Goal: Task Accomplishment & Management: Complete application form

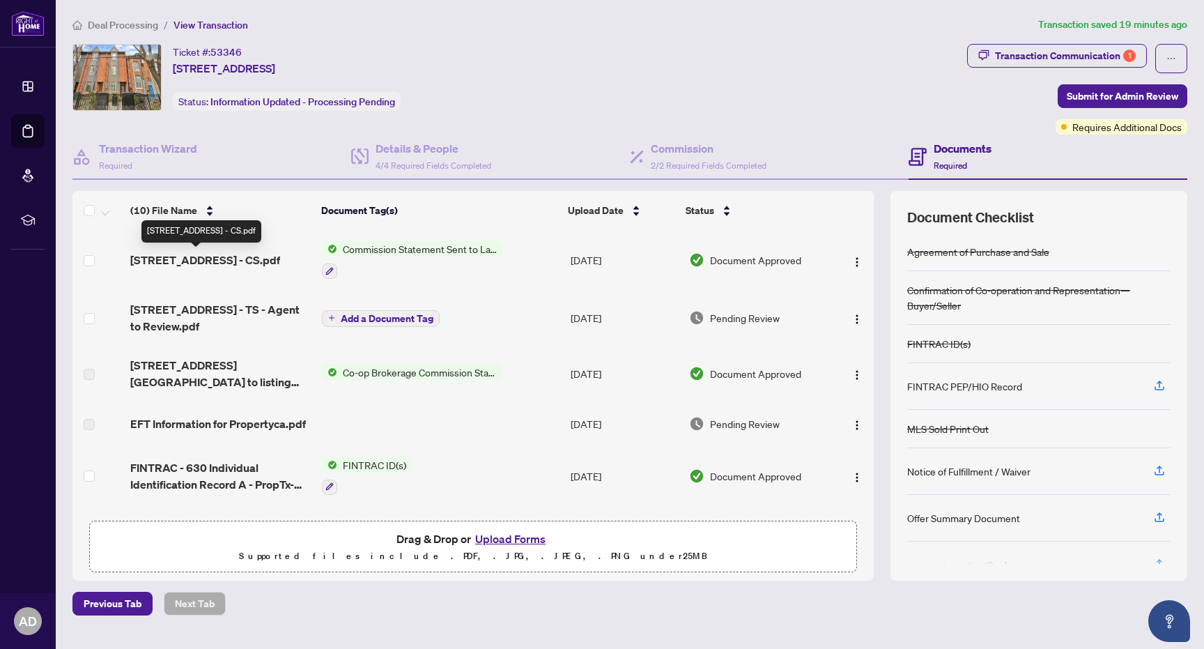
click at [234, 257] on span "[STREET_ADDRESS] - CS.pdf" at bounding box center [205, 259] width 150 height 17
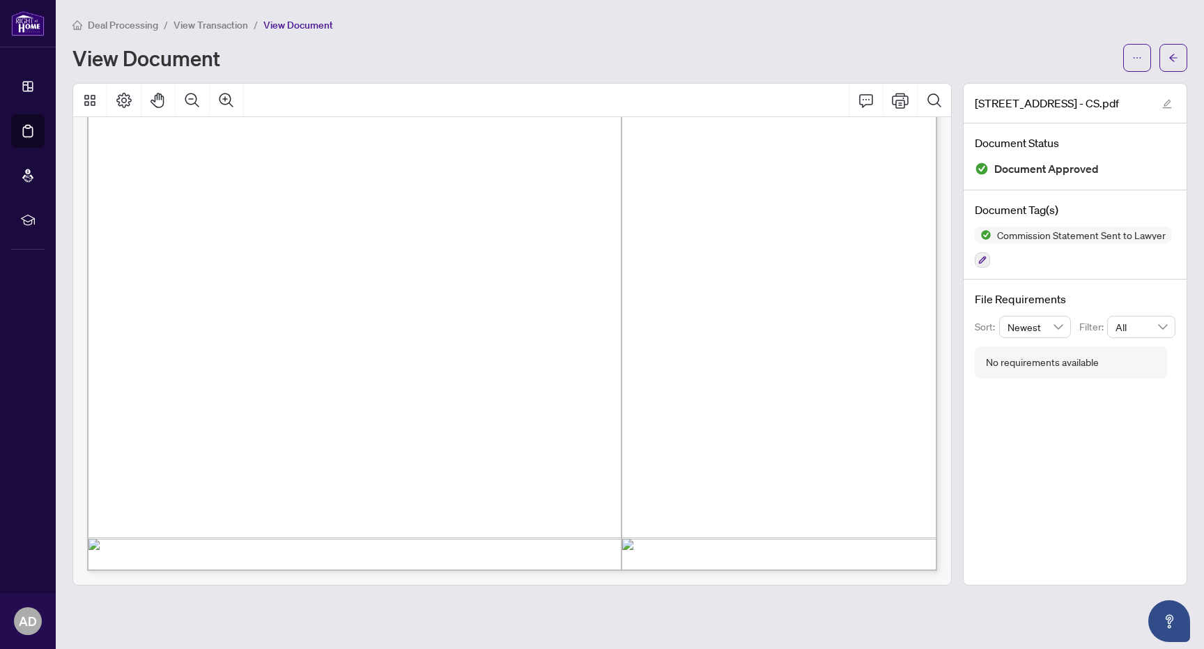
scroll to position [660, 0]
click at [194, 19] on span "View Transaction" at bounding box center [210, 25] width 75 height 13
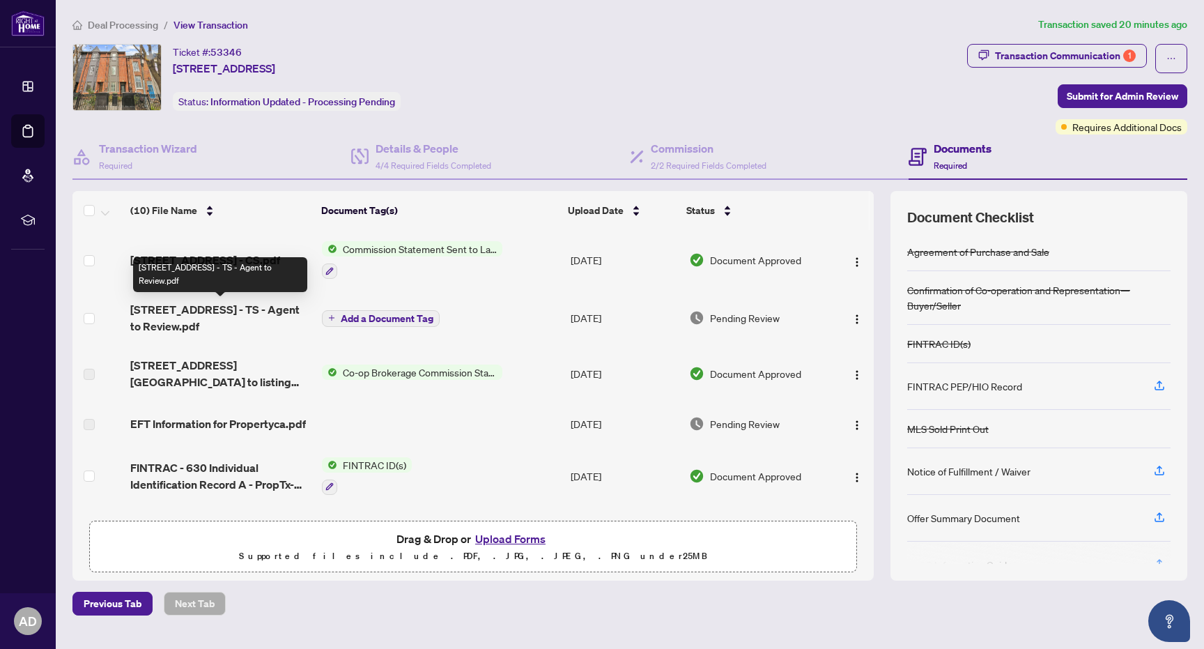
click at [269, 311] on span "[STREET_ADDRESS] - TS - Agent to Review.pdf" at bounding box center [220, 317] width 180 height 33
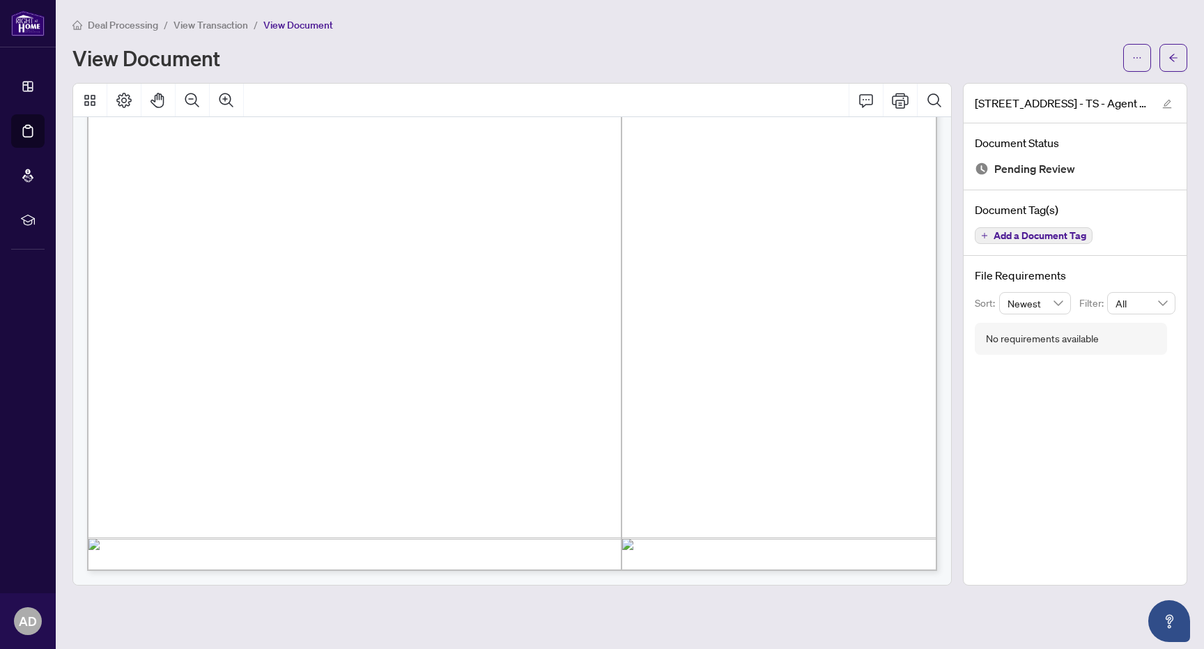
scroll to position [660, 0]
click at [1150, 59] on button "button" at bounding box center [1137, 58] width 28 height 28
click at [1090, 93] on span "Download" at bounding box center [1087, 87] width 106 height 15
click at [219, 24] on span "View Transaction" at bounding box center [210, 25] width 75 height 13
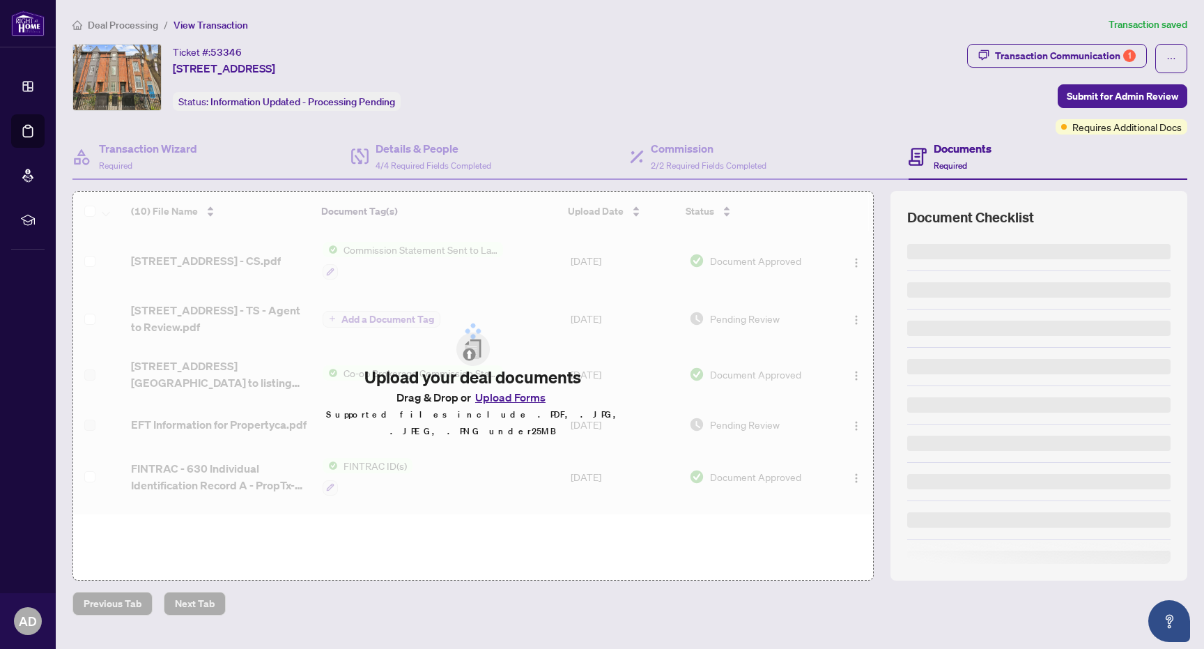
click at [219, 24] on span "View Transaction" at bounding box center [210, 25] width 75 height 13
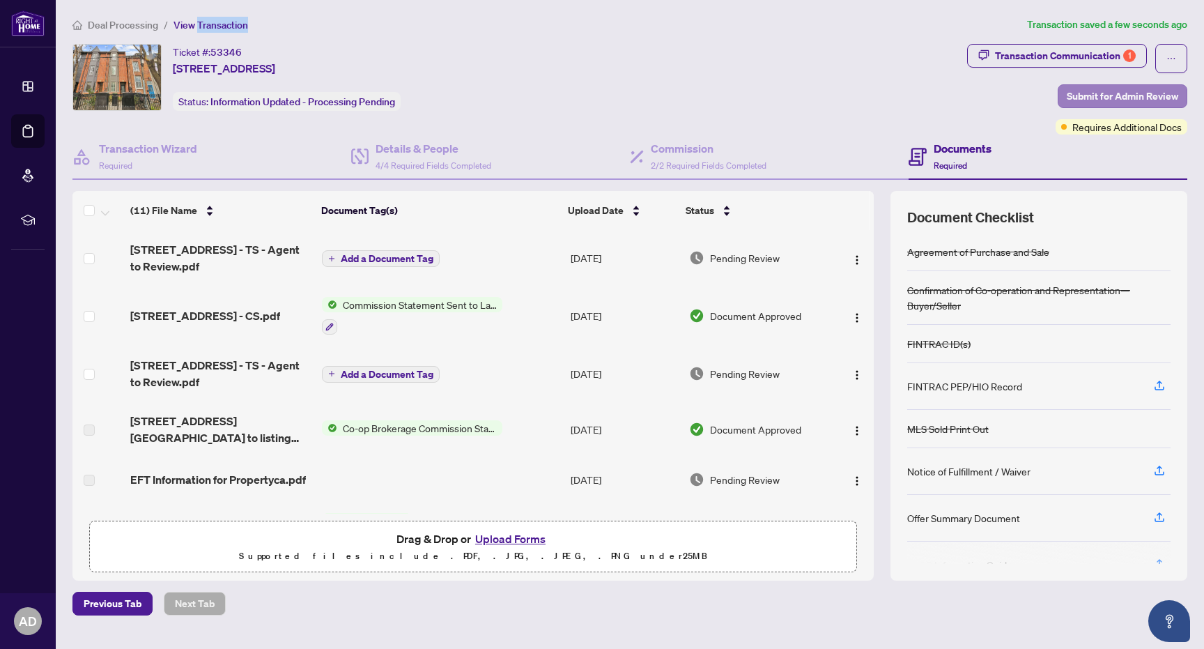
click at [1117, 91] on span "Submit for Admin Review" at bounding box center [1121, 96] width 111 height 22
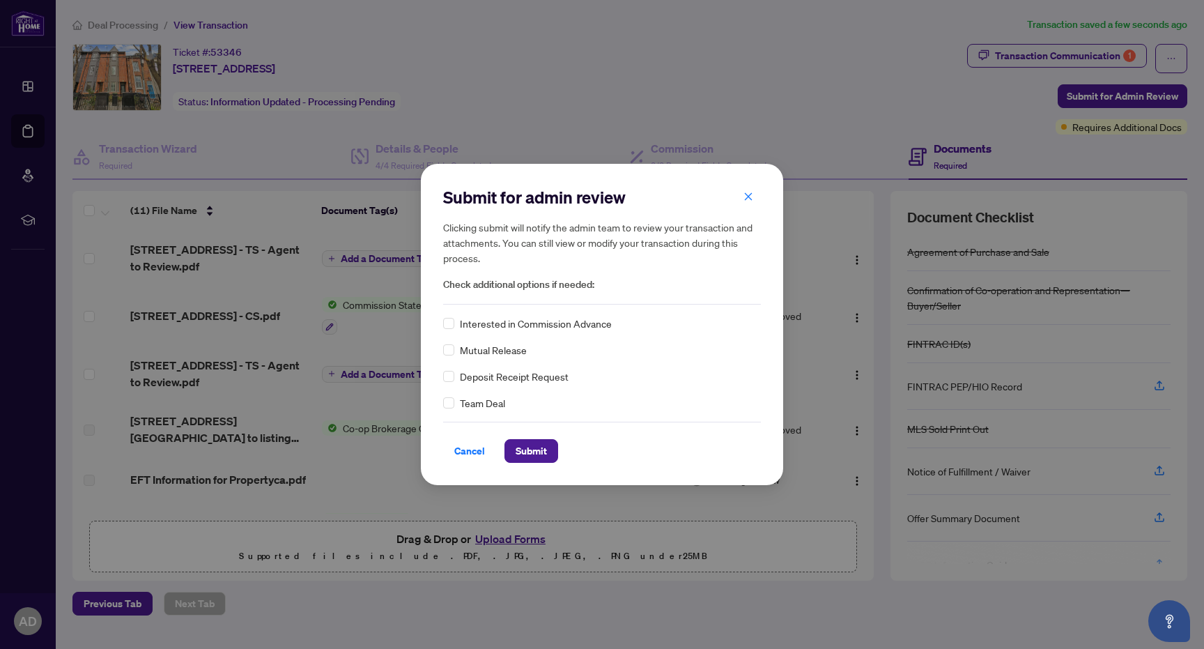
click at [512, 326] on span "Interested in Commission Advance" at bounding box center [536, 323] width 152 height 15
click at [449, 327] on span at bounding box center [448, 323] width 11 height 11
click at [537, 453] on span "Submit" at bounding box center [530, 451] width 31 height 22
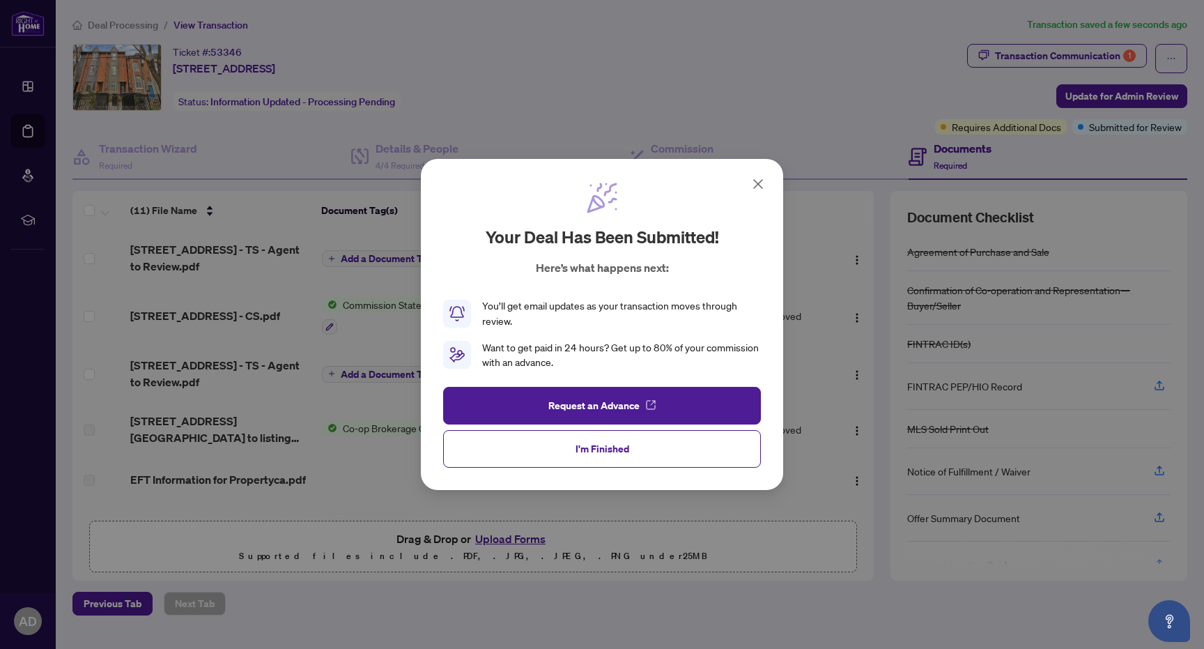
click at [740, 187] on div "Your deal has been submitted! Here’s what happens next: You’ll get email update…" at bounding box center [602, 275] width 318 height 189
click at [759, 183] on icon at bounding box center [758, 184] width 8 height 8
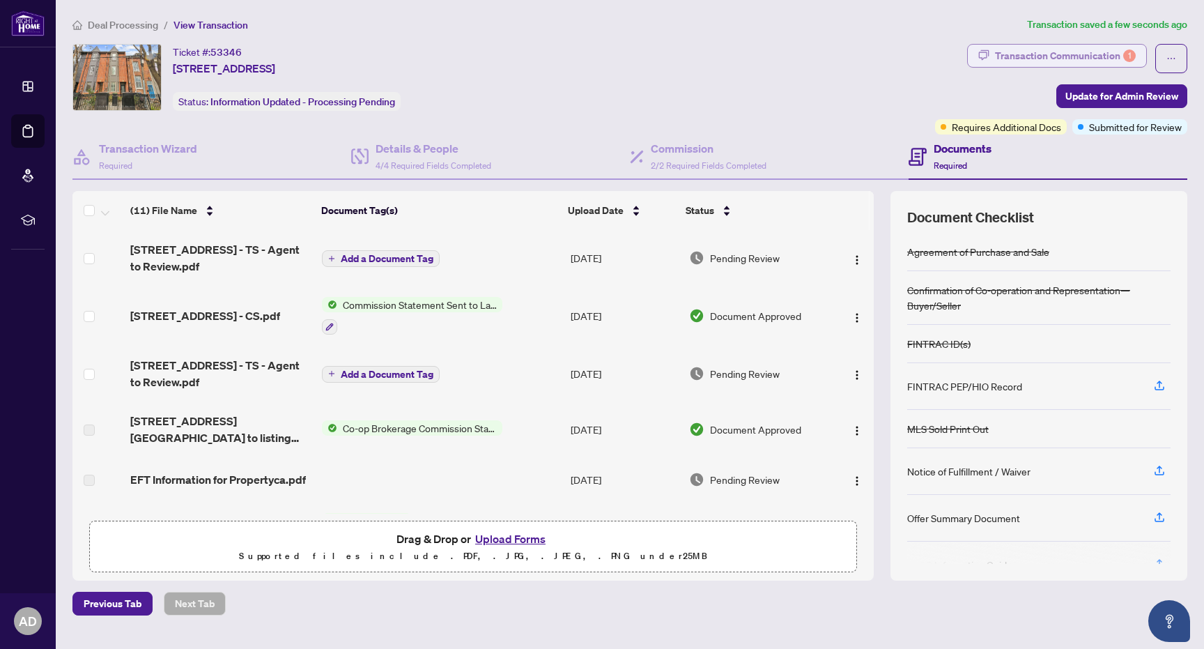
click at [1012, 59] on div "Transaction Communication 1" at bounding box center [1065, 56] width 141 height 22
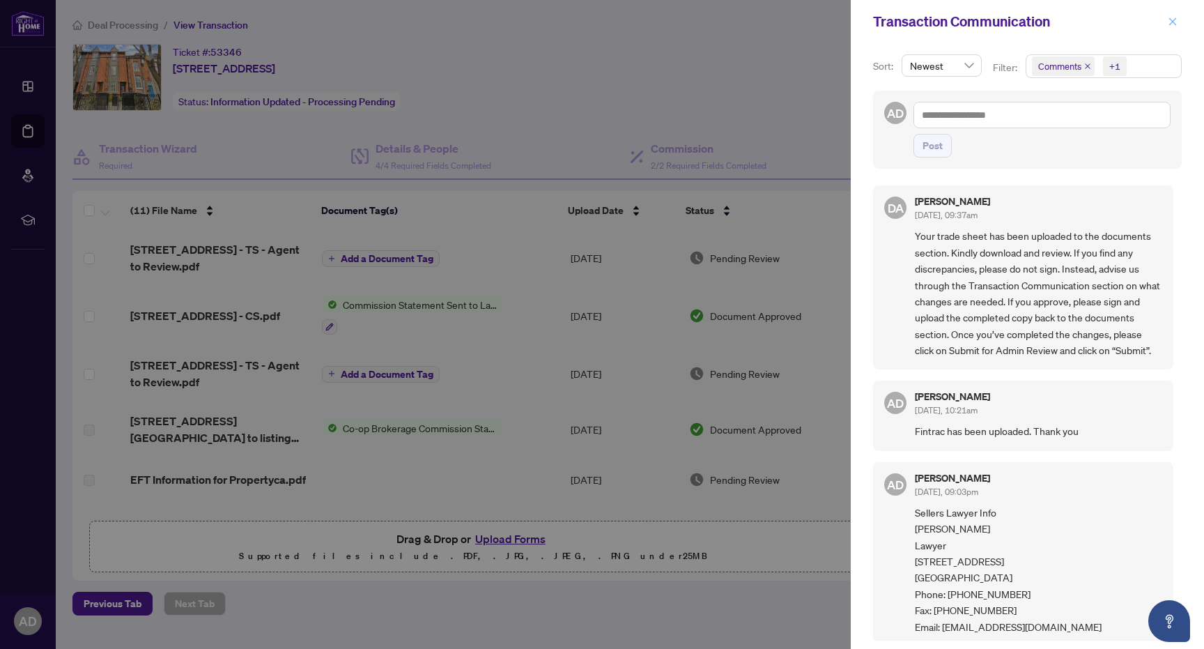
click at [1179, 24] on button "button" at bounding box center [1172, 21] width 18 height 17
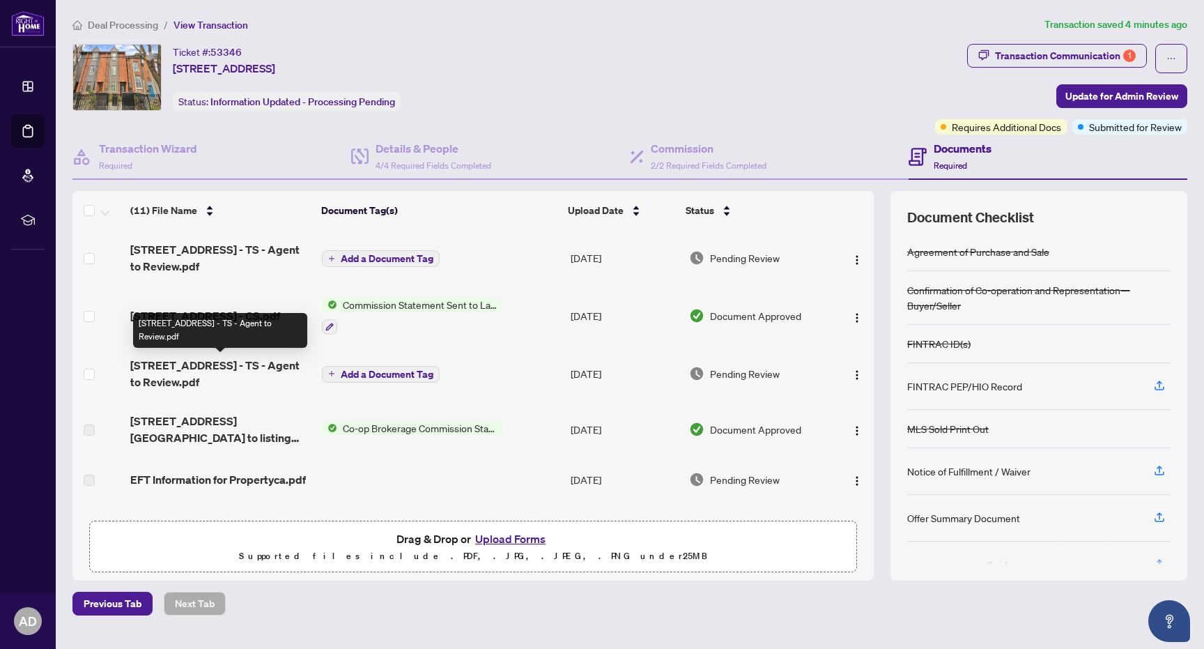
click at [268, 368] on span "[STREET_ADDRESS] - TS - Agent to Review.pdf" at bounding box center [220, 373] width 180 height 33
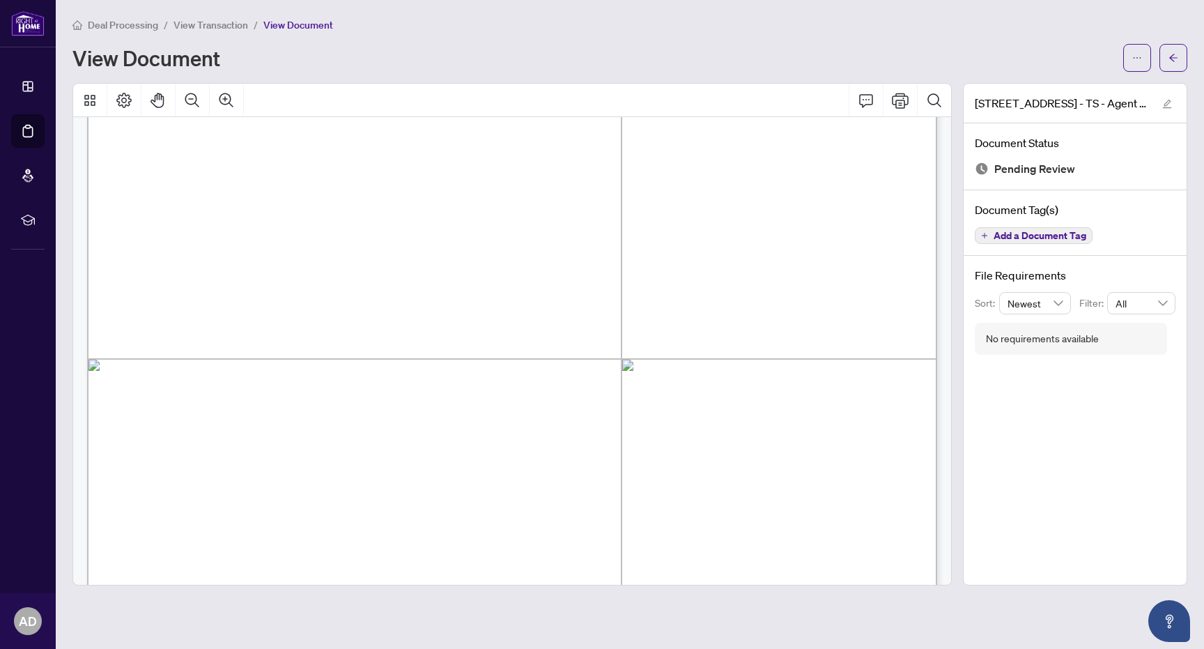
scroll to position [304, 0]
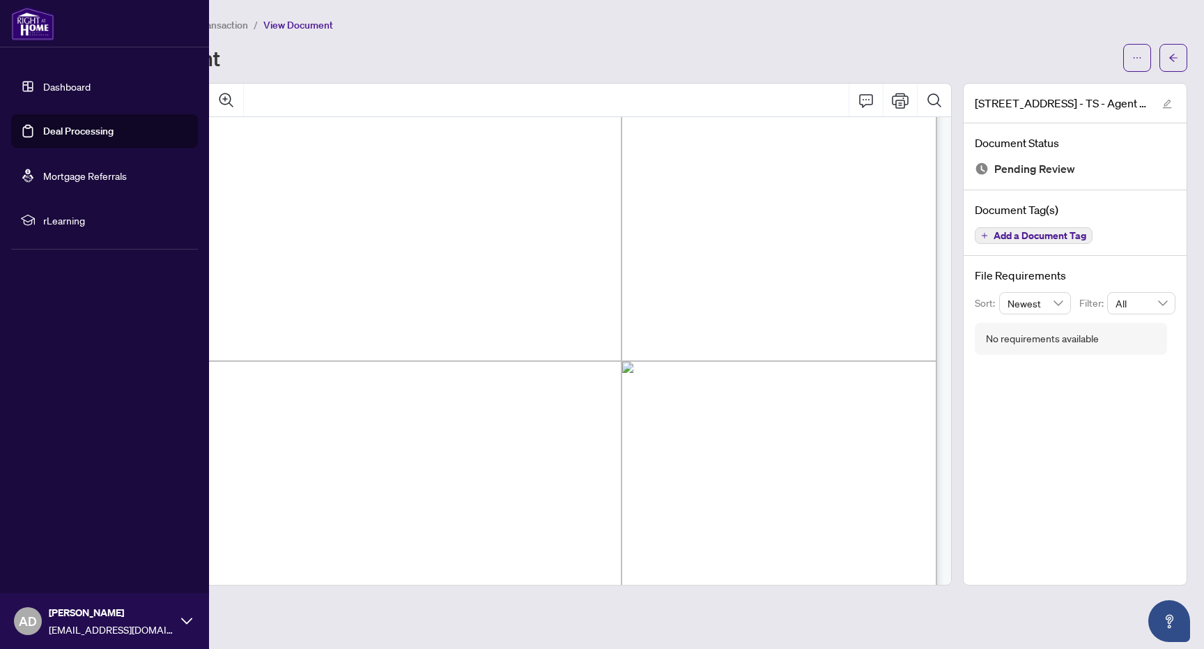
click at [62, 84] on link "Dashboard" at bounding box center [66, 86] width 47 height 13
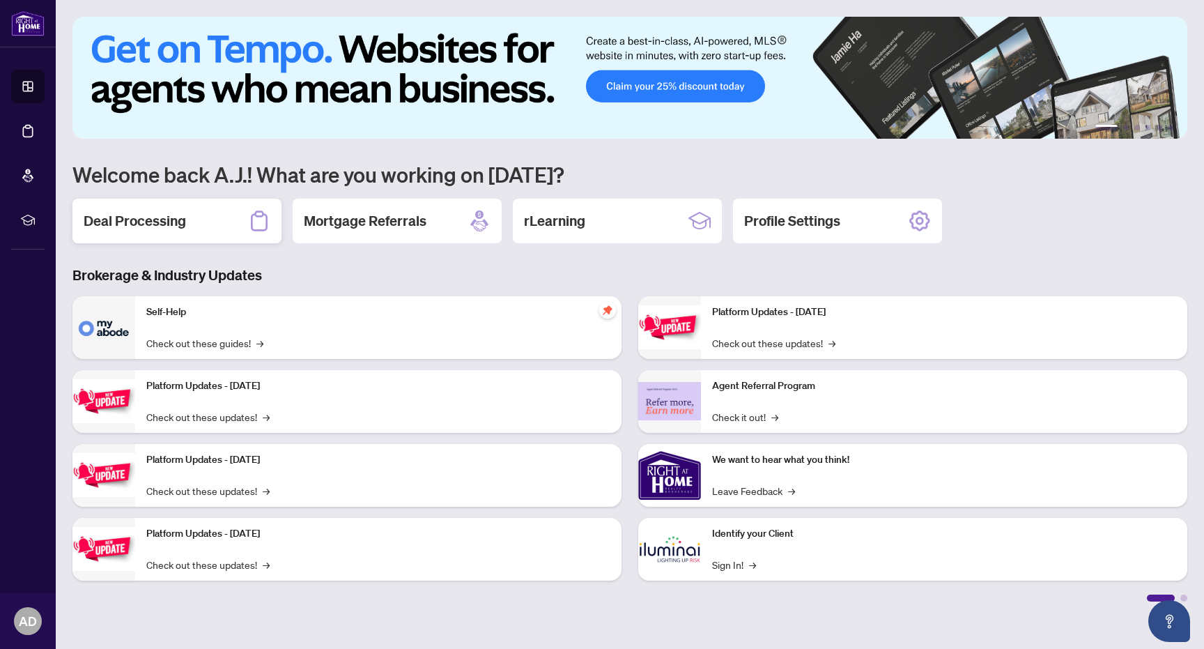
click at [175, 218] on h2 "Deal Processing" at bounding box center [135, 221] width 102 height 20
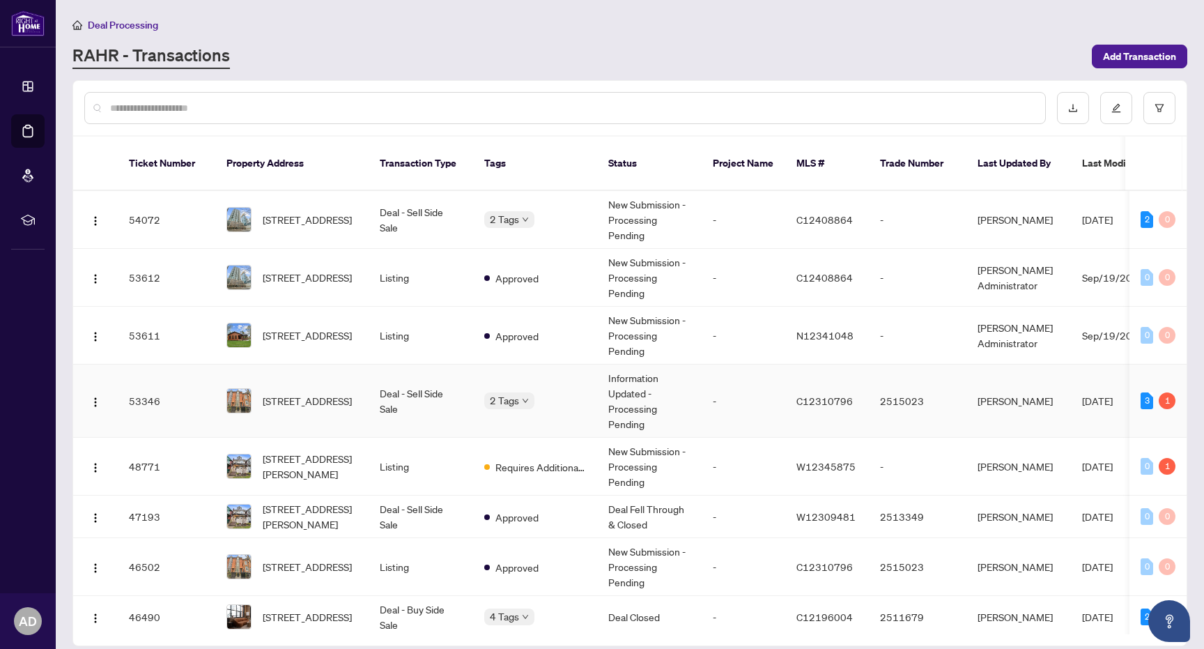
click at [577, 394] on td "2 Tags" at bounding box center [535, 400] width 124 height 73
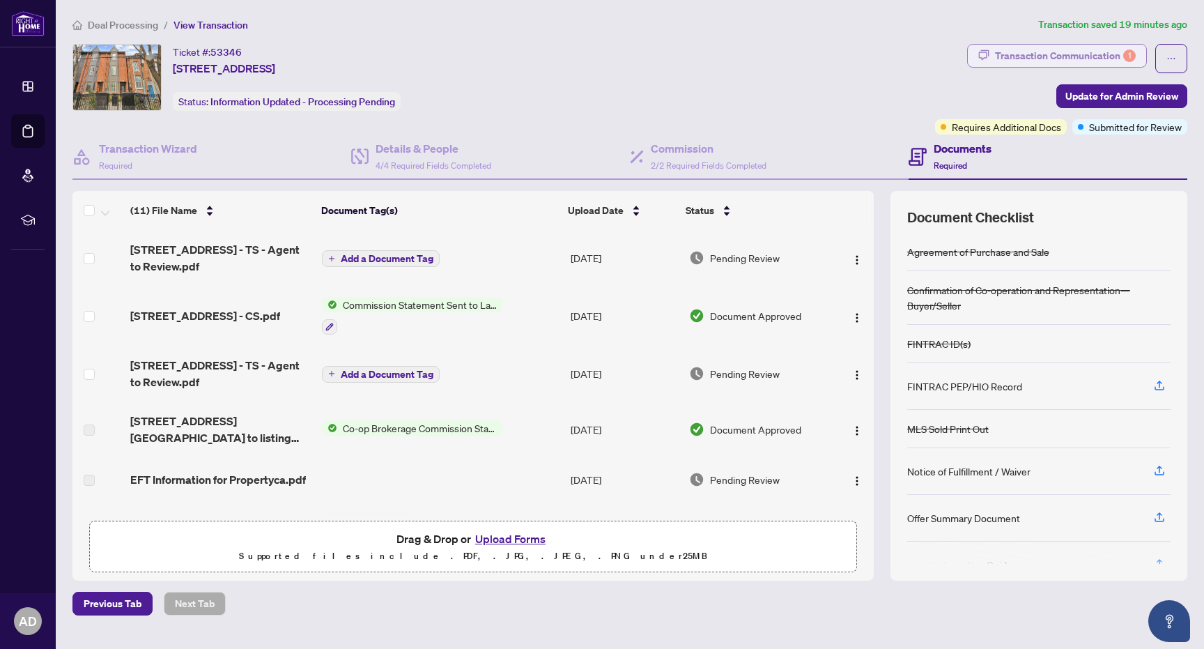
click at [1068, 58] on div "Transaction Communication 1" at bounding box center [1065, 56] width 141 height 22
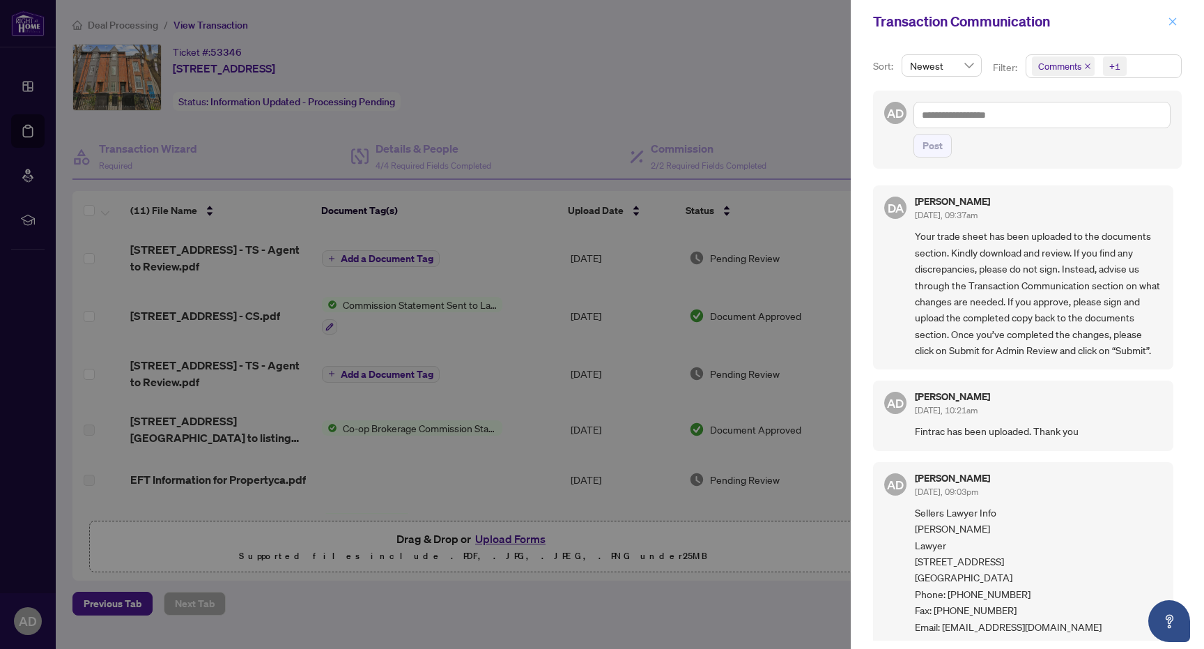
click at [1170, 20] on icon "close" at bounding box center [1173, 21] width 8 height 8
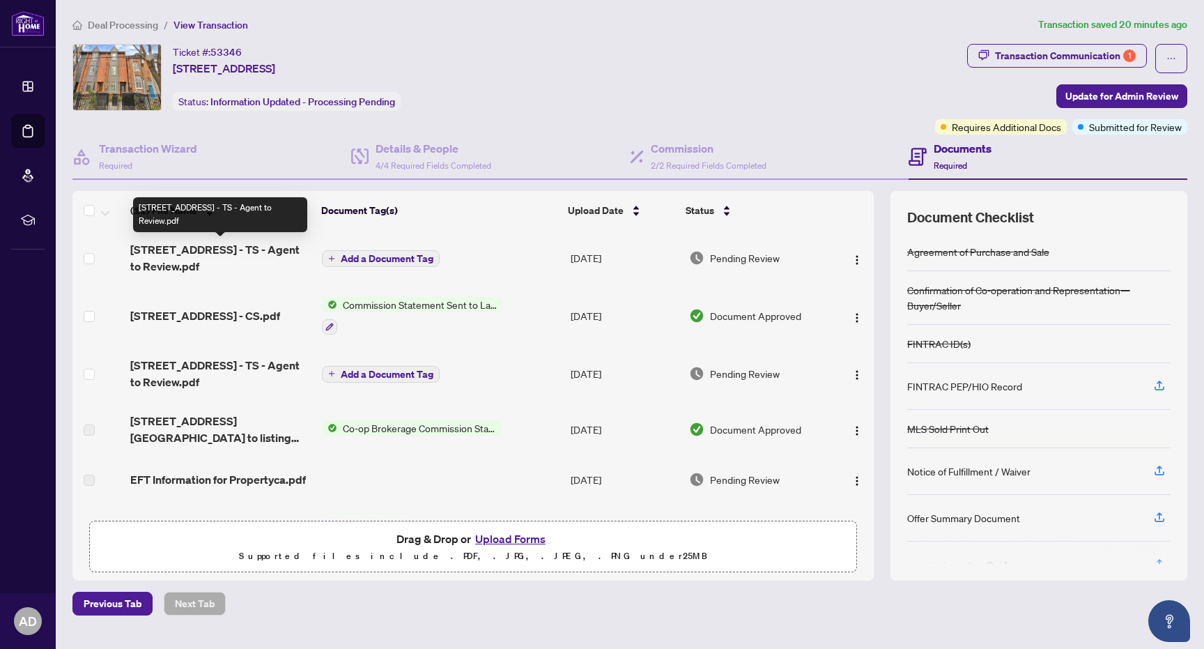
click at [226, 258] on span "[STREET_ADDRESS] - TS - Agent to Review.pdf" at bounding box center [220, 257] width 180 height 33
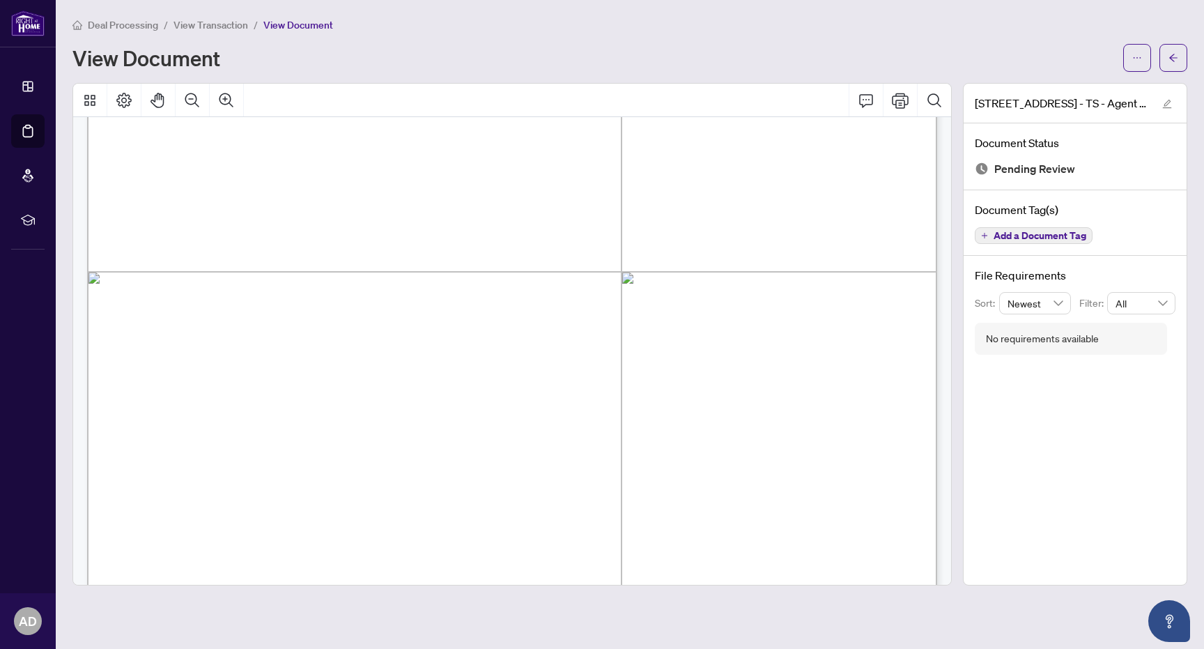
scroll to position [373, 0]
